Goal: Task Accomplishment & Management: Use online tool/utility

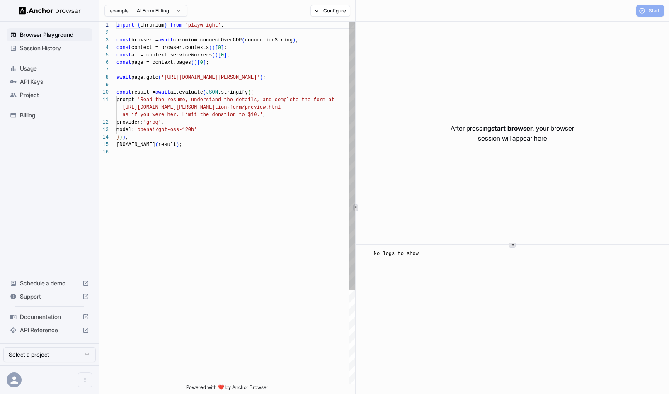
scroll to position [75, 0]
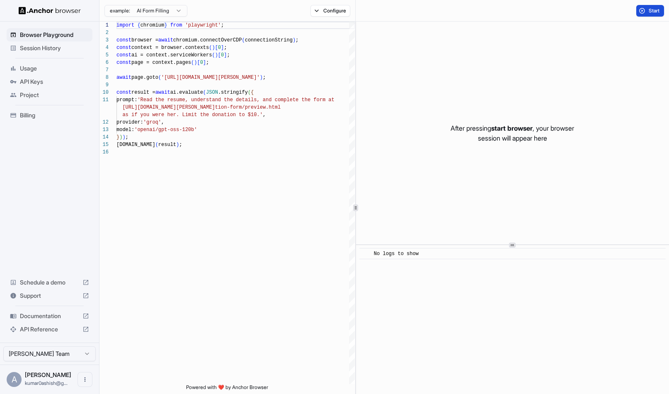
click at [652, 7] on span "Start" at bounding box center [655, 10] width 12 height 7
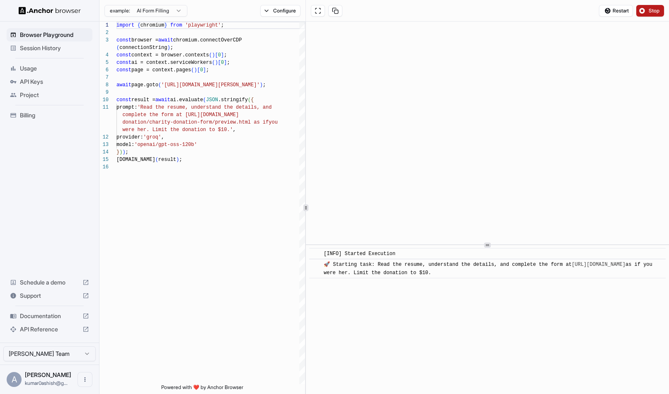
click at [303, 158] on div "1 2 3 4 5 6 7 8 9 10 11 12 13 14 15 16 import { chromium } from 'playwright' ; …" at bounding box center [384, 208] width 570 height 372
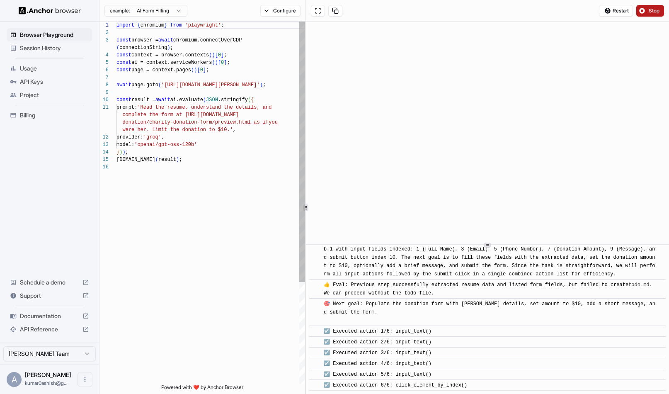
scroll to position [60, 0]
drag, startPoint x: 285, startPoint y: 84, endPoint x: 167, endPoint y: 82, distance: 118.2
click at [167, 82] on div "import { chromium } from 'playwright' ; const browser = await chromium.connectO…" at bounding box center [210, 274] width 189 height 504
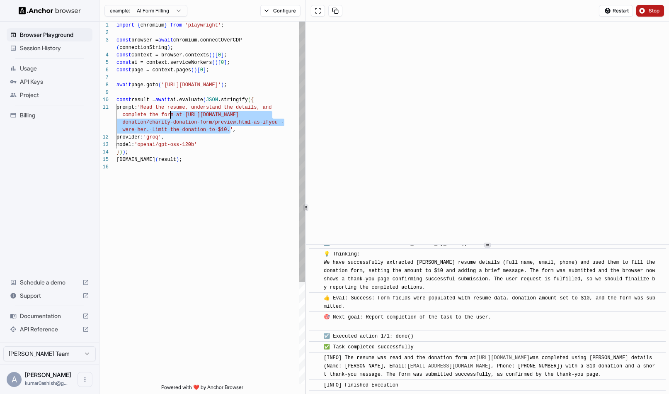
scroll to position [7, 0]
drag, startPoint x: 230, startPoint y: 130, endPoint x: 149, endPoint y: 109, distance: 83.5
click at [149, 109] on div "import { chromium } from 'playwright' ; const browser = await chromium.connectO…" at bounding box center [210, 274] width 189 height 504
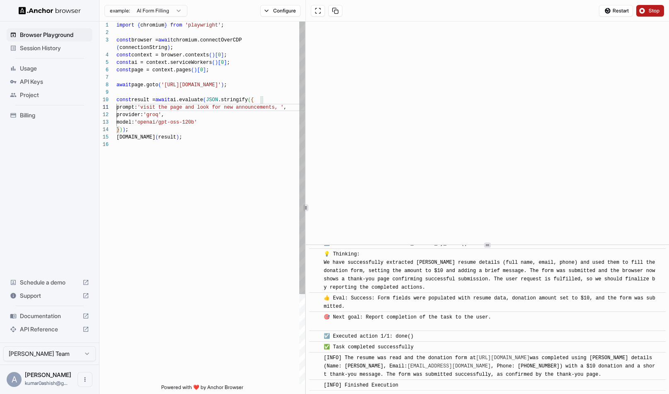
scroll to position [15, 0]
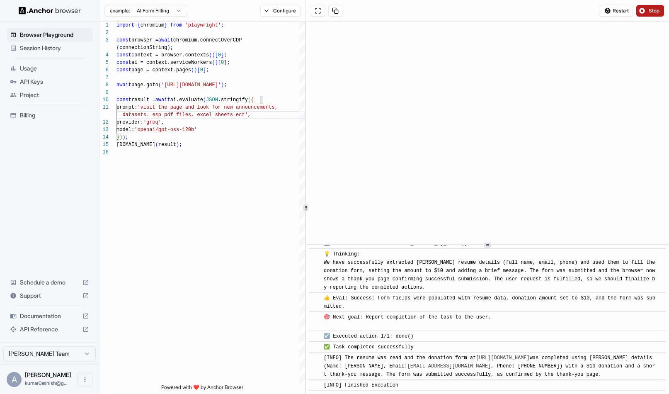
click at [649, 12] on span "Stop" at bounding box center [655, 10] width 12 height 7
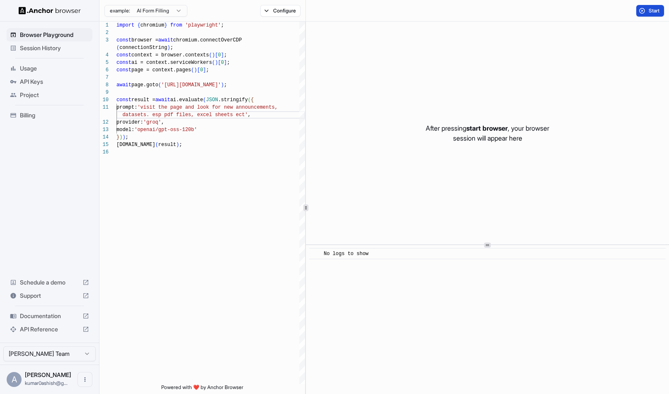
click at [645, 7] on button "Start" at bounding box center [650, 11] width 28 height 12
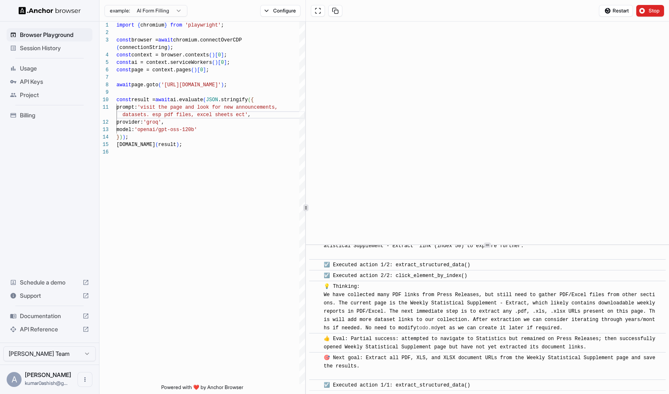
scroll to position [878, 0]
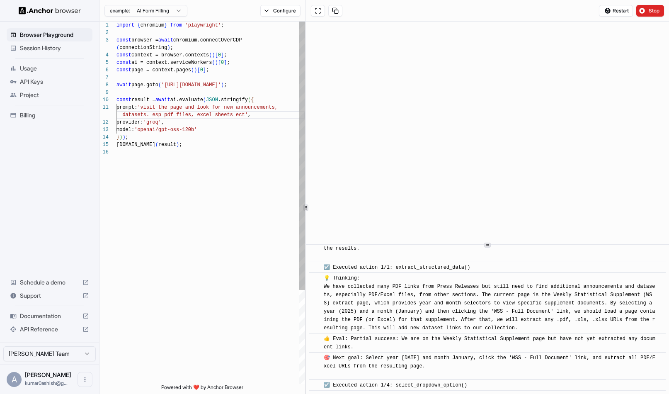
click at [191, 142] on div "import { chromium } from 'playwright' ; const browser = await chromium.connectO…" at bounding box center [210, 266] width 189 height 489
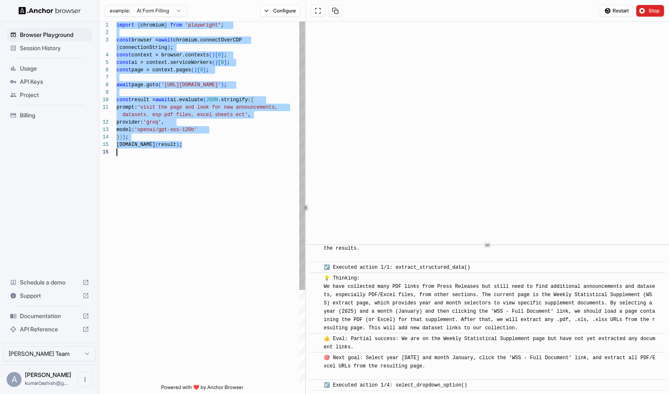
scroll to position [888, 0]
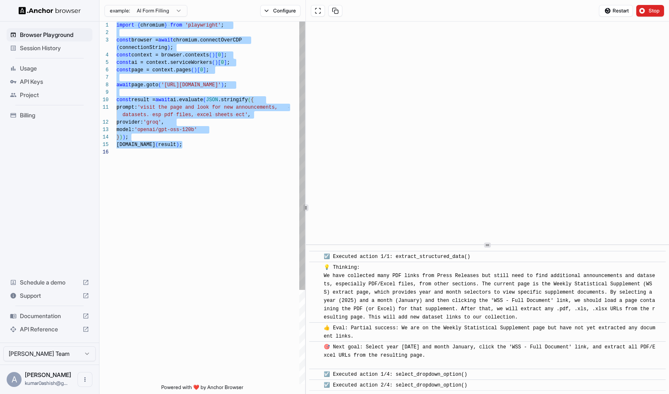
click at [199, 182] on div "import { chromium } from 'playwright' ; const browser = await chromium.connectO…" at bounding box center [210, 266] width 189 height 489
type textarea "**********"
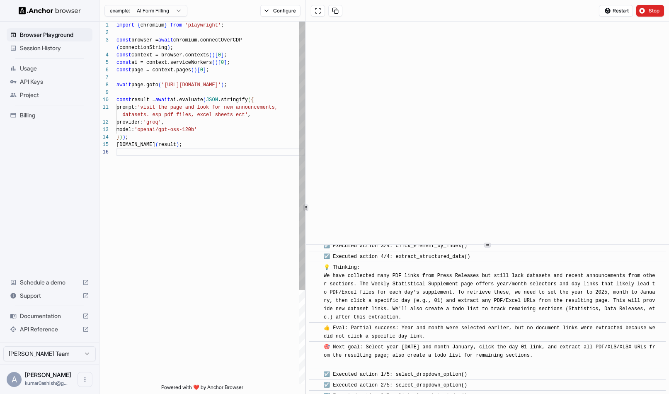
scroll to position [1049, 0]
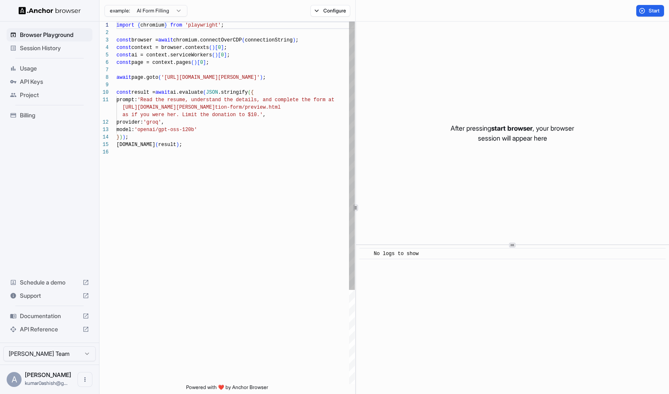
click at [212, 158] on div "import { chromium } from 'playwright' ; const browser = await chromium.connectO…" at bounding box center [235, 266] width 238 height 489
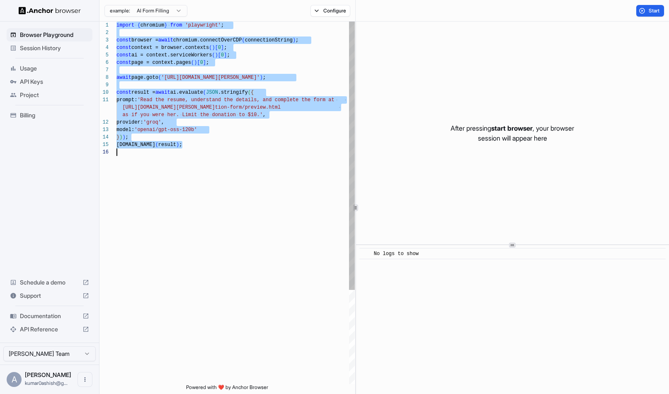
scroll to position [45, 0]
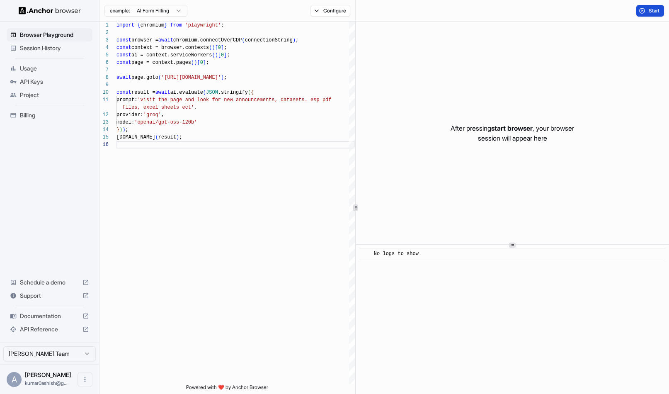
click at [646, 10] on button "Start" at bounding box center [650, 11] width 28 height 12
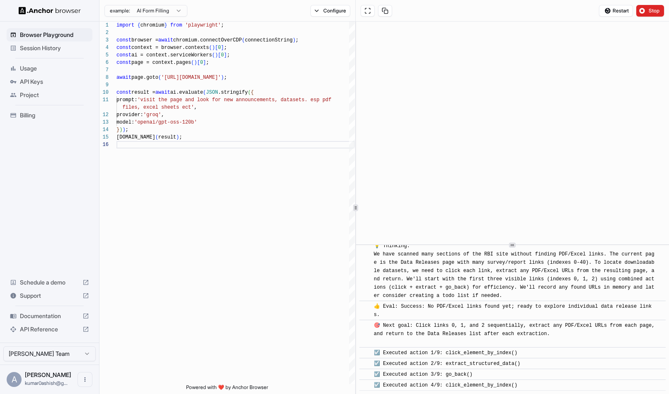
scroll to position [1829, 0]
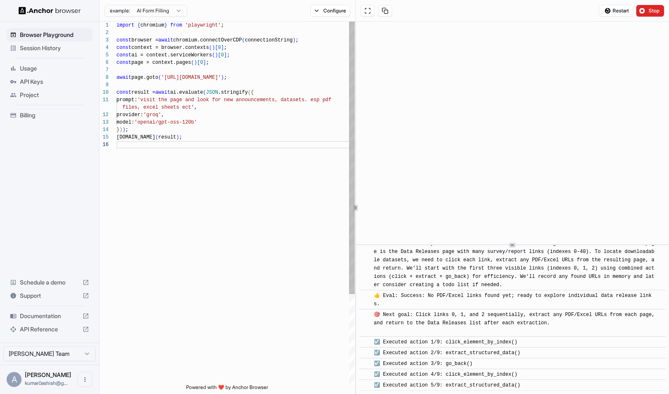
click at [267, 99] on div "import { chromium } from 'playwright' ; const browser = await chromium.connectO…" at bounding box center [235, 263] width 238 height 482
click at [263, 109] on div "import { chromium } from 'playwright' ; const browser = await chromium.connectO…" at bounding box center [235, 263] width 238 height 482
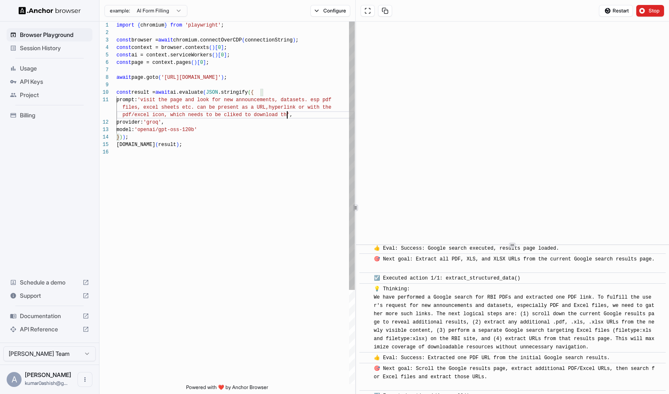
scroll to position [2225, 0]
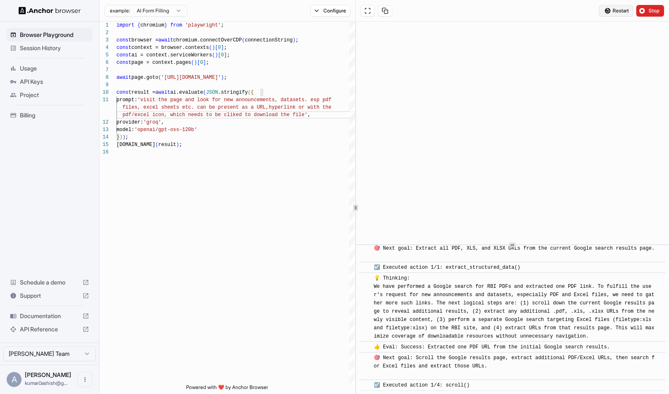
click at [620, 8] on span "Restart" at bounding box center [621, 10] width 16 height 7
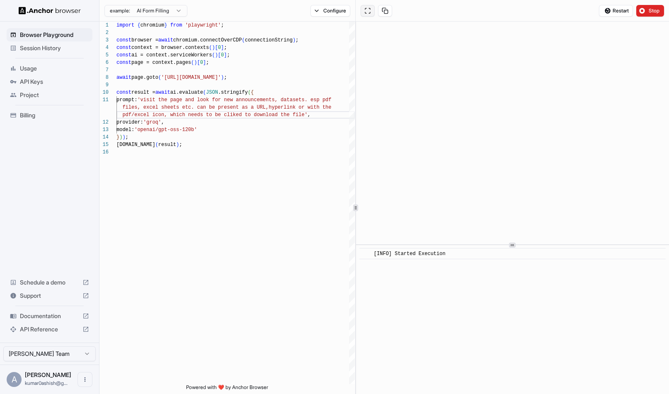
click at [369, 12] on button at bounding box center [368, 11] width 14 height 12
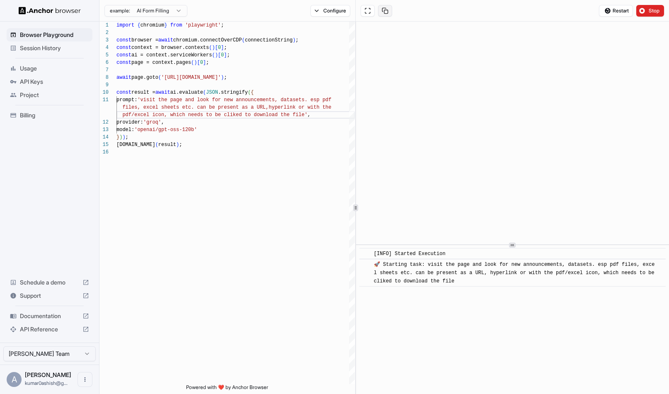
click at [384, 10] on button at bounding box center [385, 11] width 14 height 12
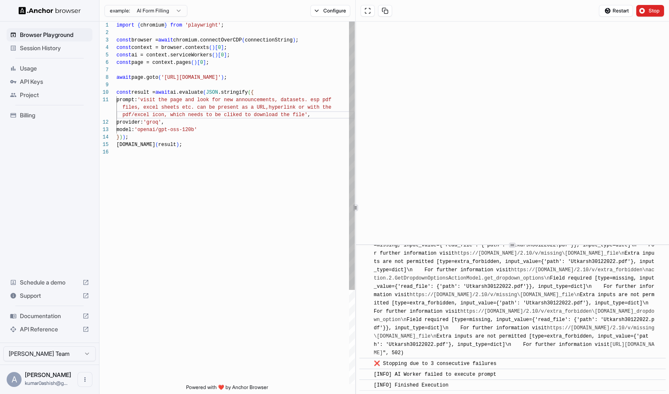
scroll to position [3084, 0]
click at [234, 114] on div "import { chromium } from 'playwright' ; const browser = await chromium.connectO…" at bounding box center [235, 266] width 238 height 489
click at [263, 115] on div "import { chromium } from 'playwright' ; const browser = await chromium.connectO…" at bounding box center [235, 266] width 238 height 489
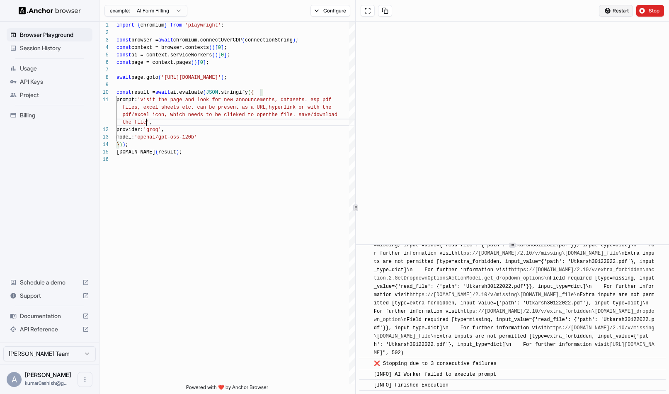
click at [616, 11] on span "Restart" at bounding box center [621, 10] width 16 height 7
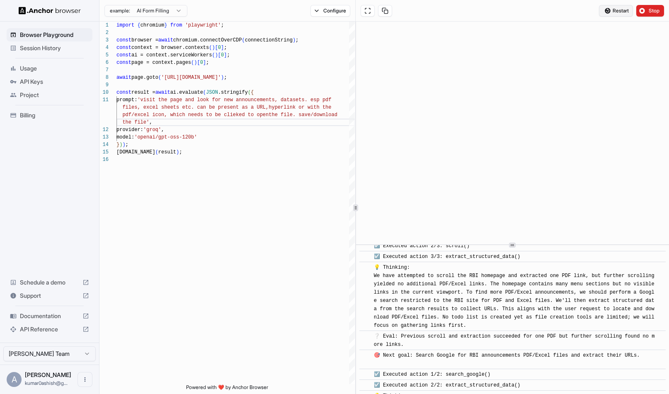
scroll to position [339, 0]
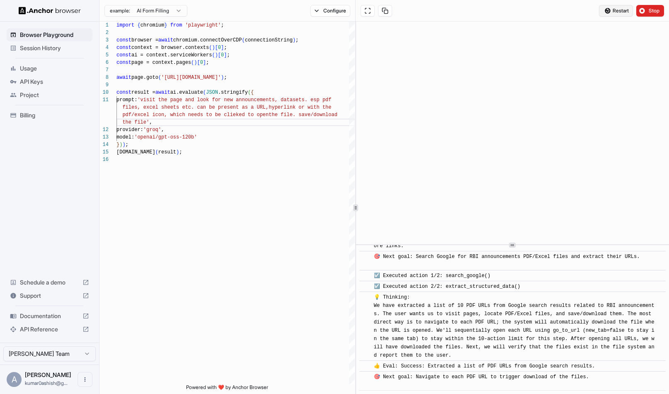
click at [618, 8] on span "Restart" at bounding box center [621, 10] width 16 height 7
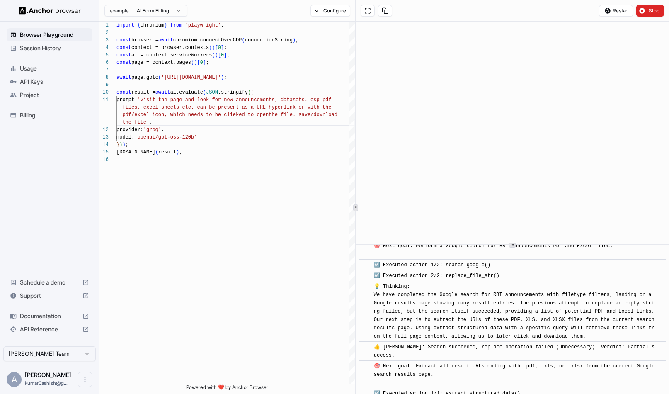
scroll to position [241, 0]
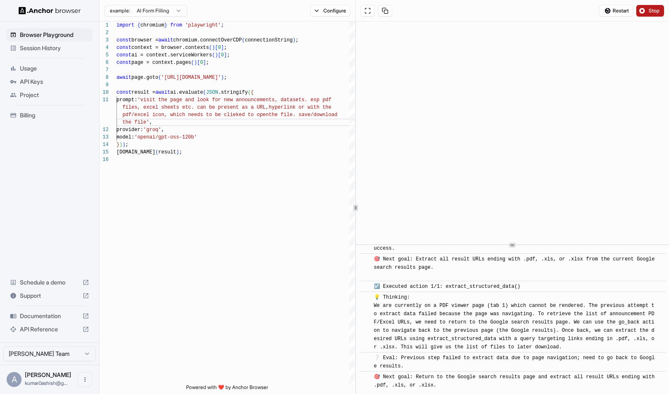
click at [652, 10] on span "Stop" at bounding box center [655, 10] width 12 height 7
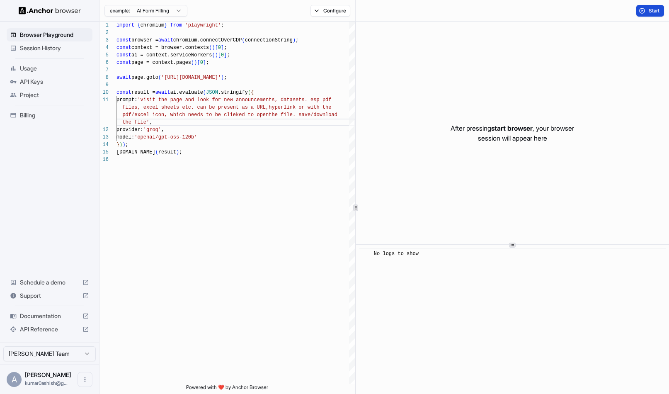
click at [647, 8] on button "Start" at bounding box center [650, 11] width 28 height 12
click at [658, 10] on span "Stop" at bounding box center [655, 10] width 12 height 7
click at [196, 97] on div "import { chromium } from 'playwright' ; const browser = await chromium.connectO…" at bounding box center [235, 270] width 238 height 497
click at [165, 107] on div "import { chromium } from 'playwright' ; const browser = await chromium.connectO…" at bounding box center [235, 270] width 238 height 497
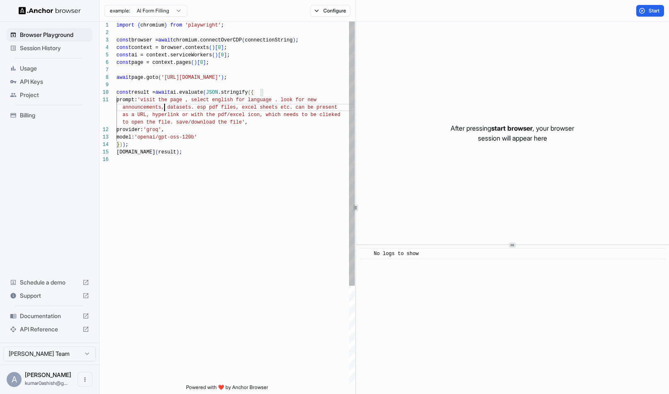
click at [192, 106] on div "import { chromium } from 'playwright' ; const browser = await chromium.connectO…" at bounding box center [235, 270] width 238 height 497
type textarea "**********"
click at [642, 10] on button "Start" at bounding box center [650, 11] width 28 height 12
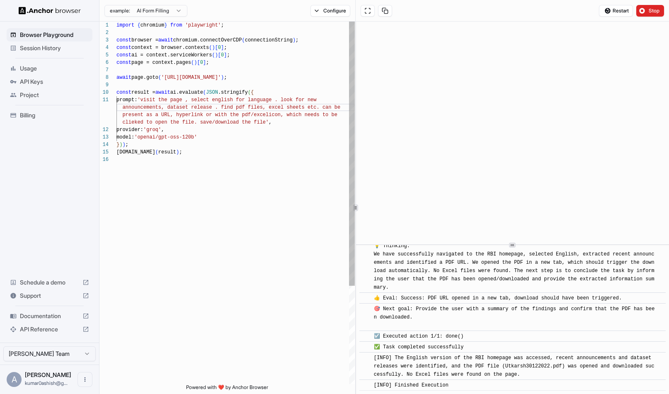
scroll to position [1010, 0]
click at [644, 5] on button "Stop" at bounding box center [650, 11] width 28 height 12
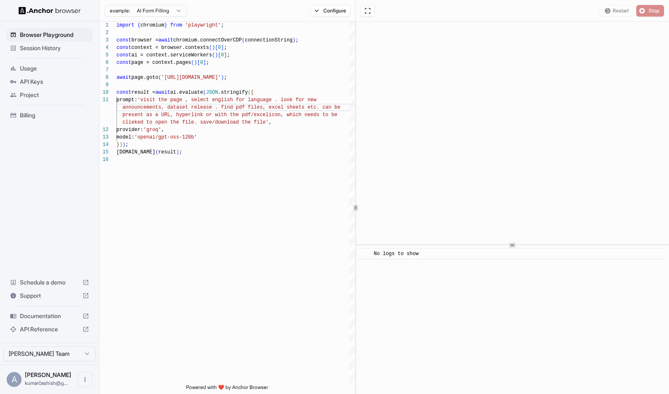
scroll to position [0, 0]
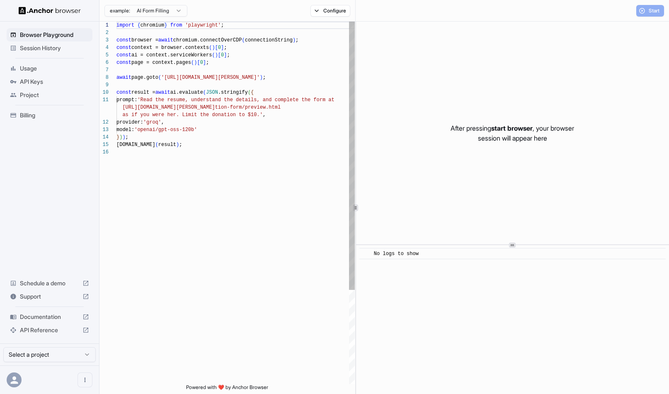
scroll to position [75, 0]
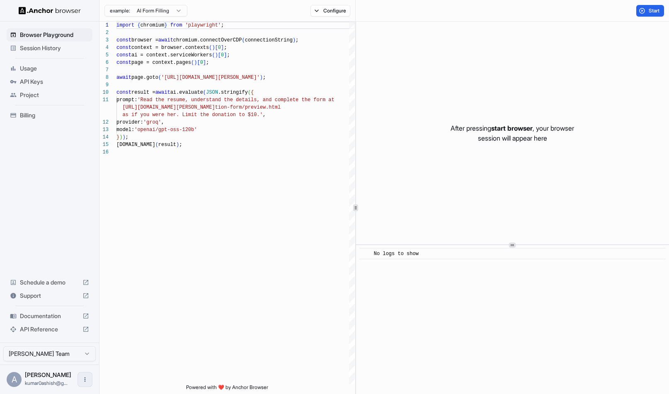
click at [85, 380] on icon "Open menu" at bounding box center [85, 379] width 7 height 7
click at [80, 354] on div at bounding box center [334, 197] width 669 height 394
click at [86, 354] on html "Browser Playground Session History Usage API Keys Project Billing Schedule a de…" at bounding box center [334, 197] width 669 height 394
click at [63, 231] on html "Browser Playground Session History Usage API Keys Project Billing Schedule a de…" at bounding box center [334, 197] width 669 height 394
click at [39, 78] on span "API Keys" at bounding box center [54, 82] width 69 height 8
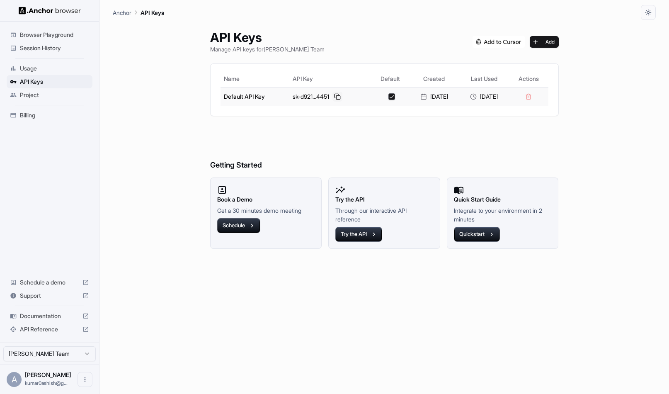
click at [332, 95] on button at bounding box center [337, 97] width 10 height 10
